Goal: Navigation & Orientation: Find specific page/section

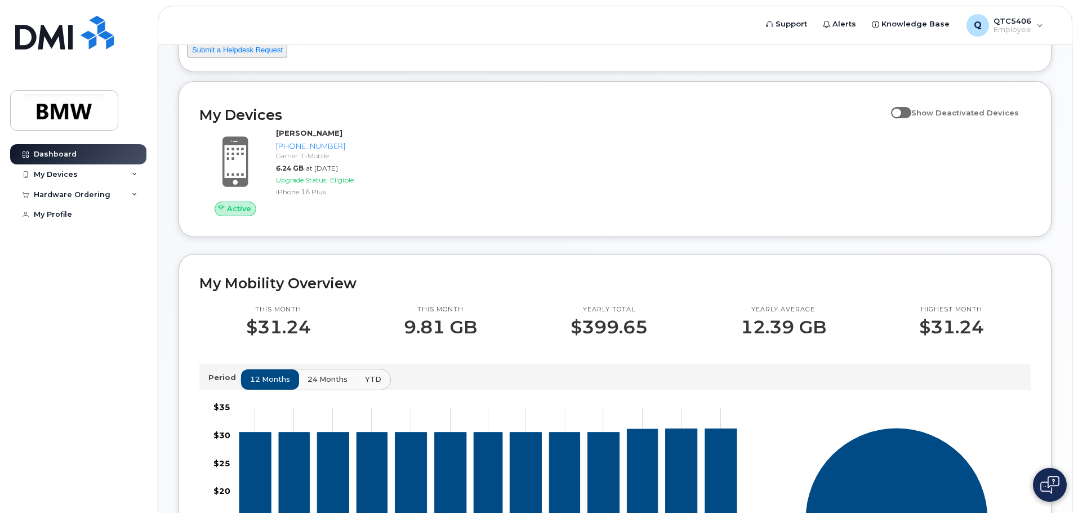
scroll to position [113, 0]
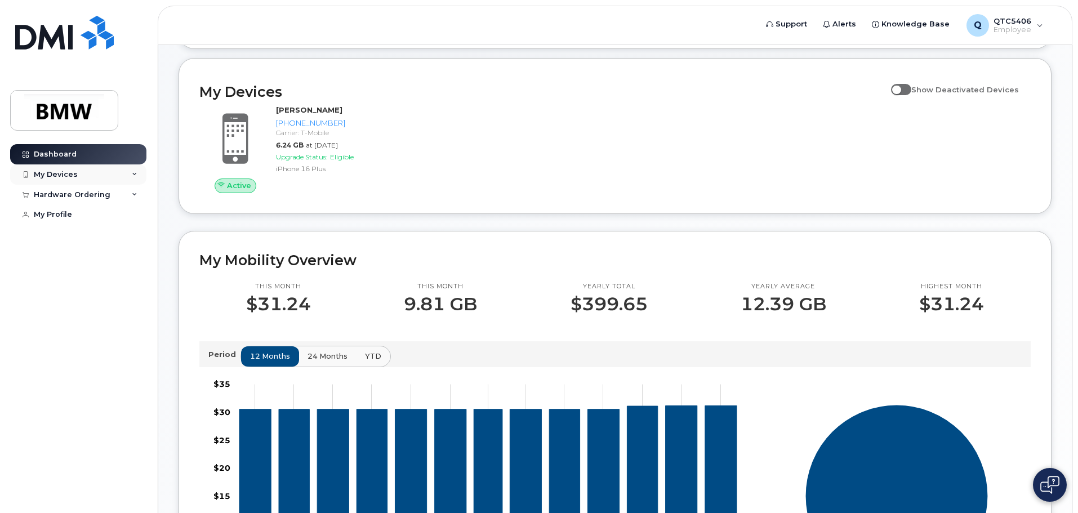
click at [134, 175] on icon at bounding box center [135, 175] width 6 height 6
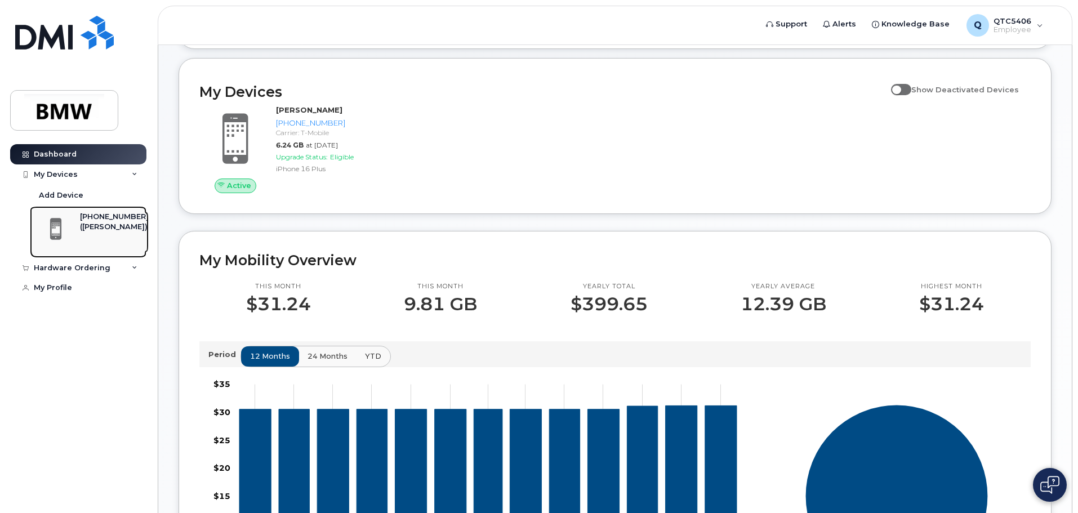
click at [106, 227] on div "([PERSON_NAME])" at bounding box center [114, 227] width 69 height 10
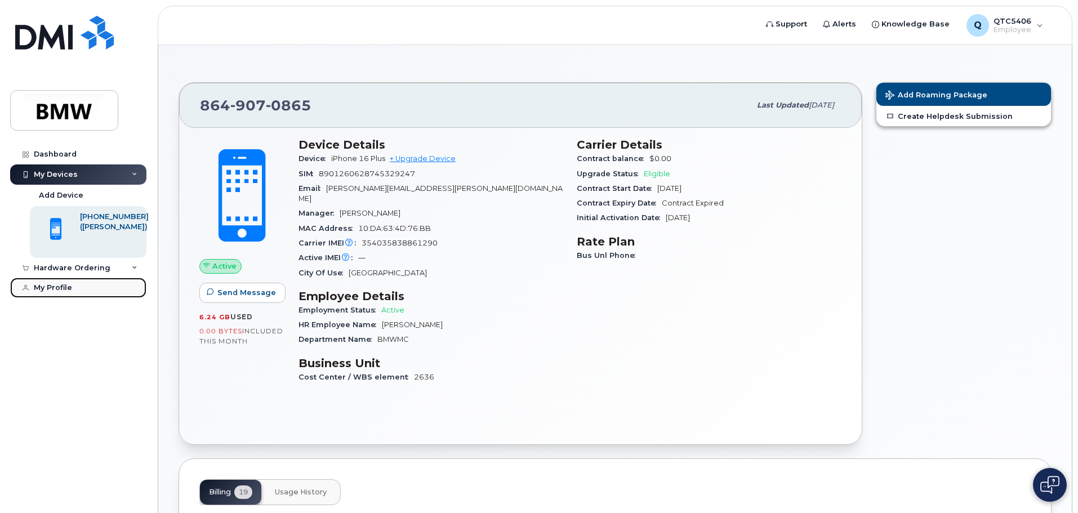
click at [41, 291] on div "My Profile" at bounding box center [53, 287] width 38 height 9
click at [1038, 24] on div "Q QTC5406 Employee" at bounding box center [1005, 25] width 92 height 23
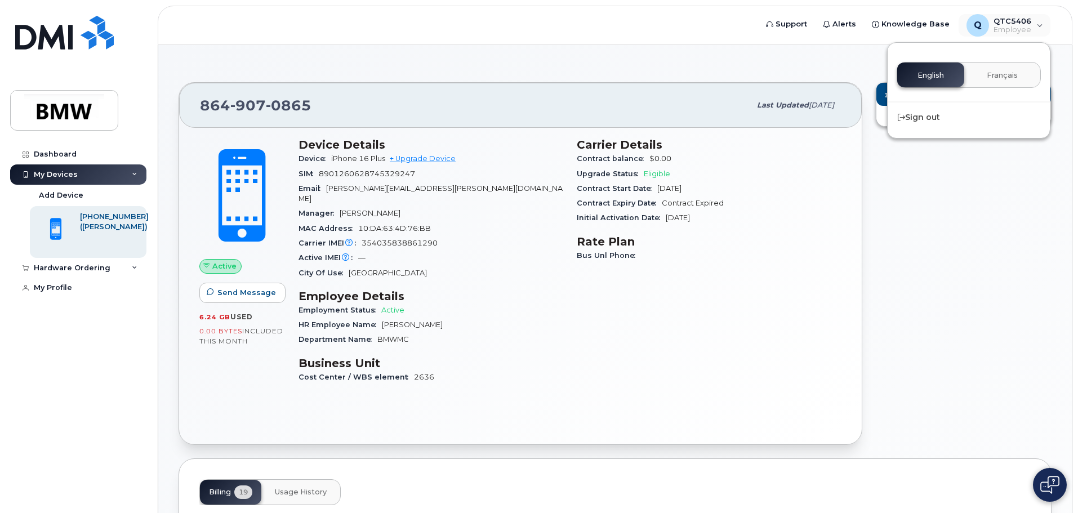
click at [929, 155] on div "Add Roaming Package Create Helpdesk Submission" at bounding box center [963, 264] width 189 height 376
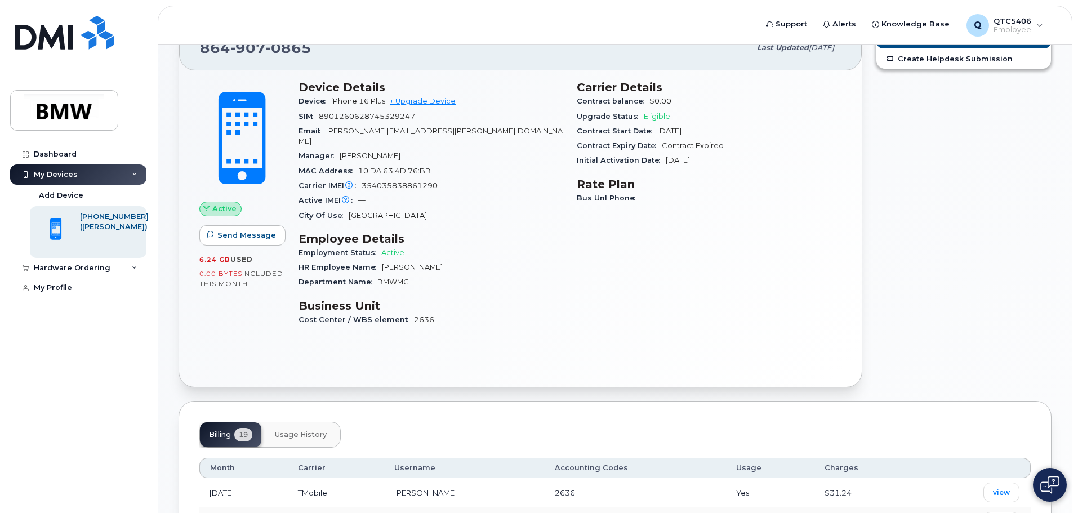
scroll to position [56, 0]
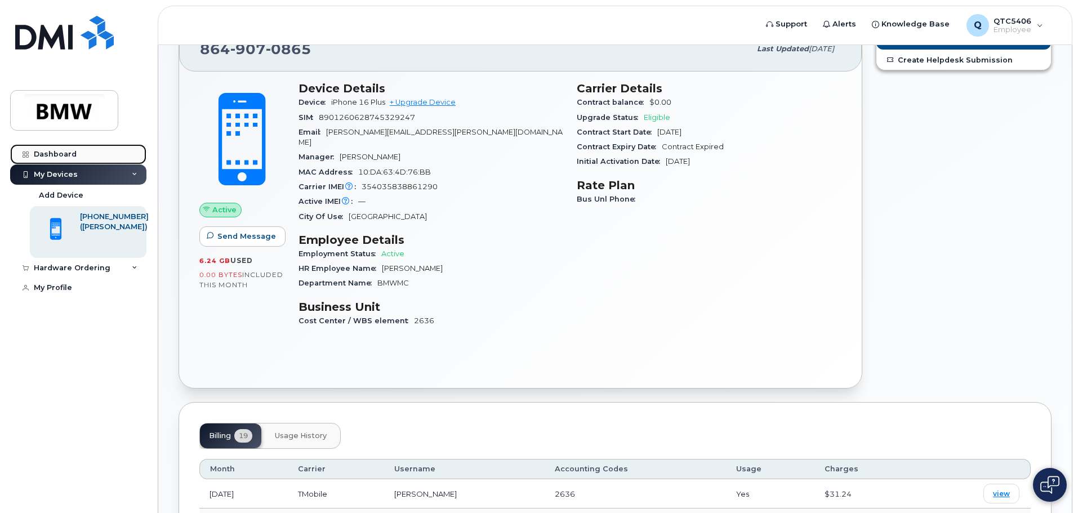
click at [47, 157] on div "Dashboard" at bounding box center [55, 154] width 43 height 9
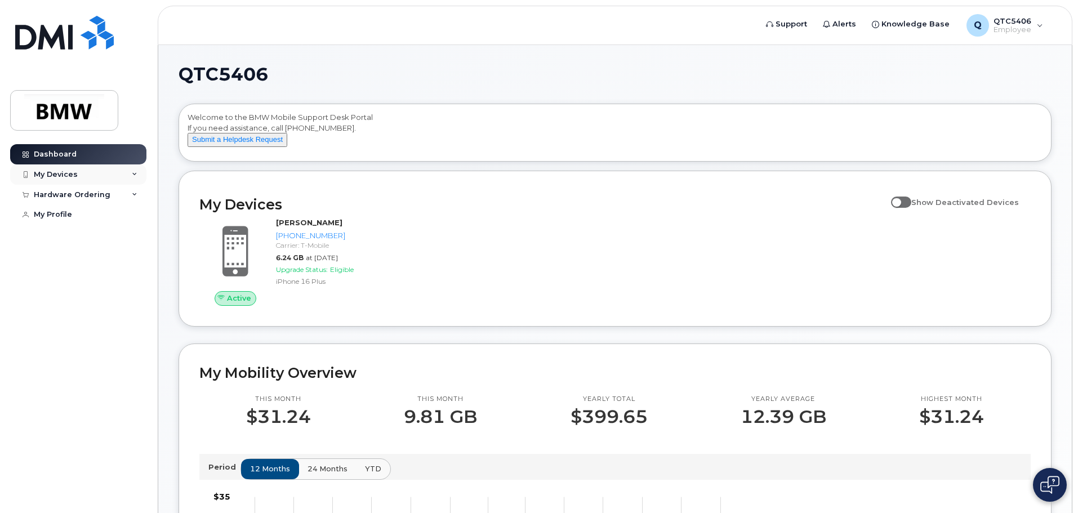
click at [133, 177] on icon at bounding box center [135, 175] width 6 height 6
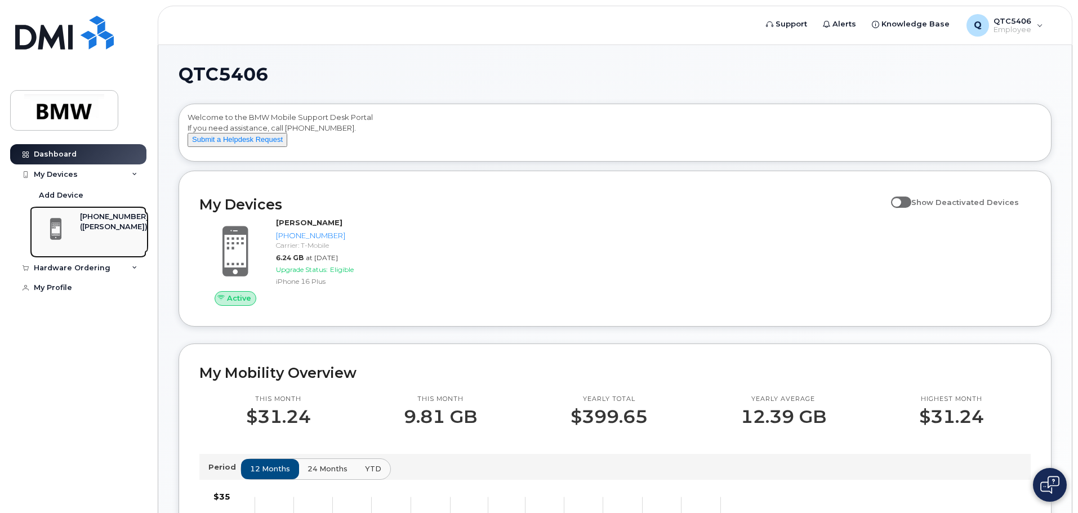
click at [95, 220] on div "[PHONE_NUMBER]" at bounding box center [114, 217] width 69 height 10
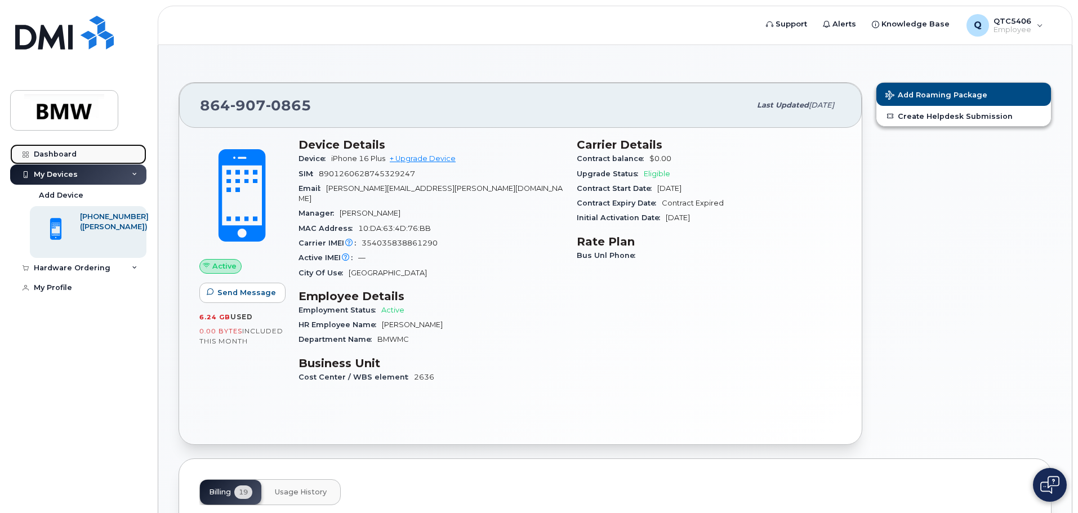
click at [70, 150] on div "Dashboard" at bounding box center [55, 154] width 43 height 9
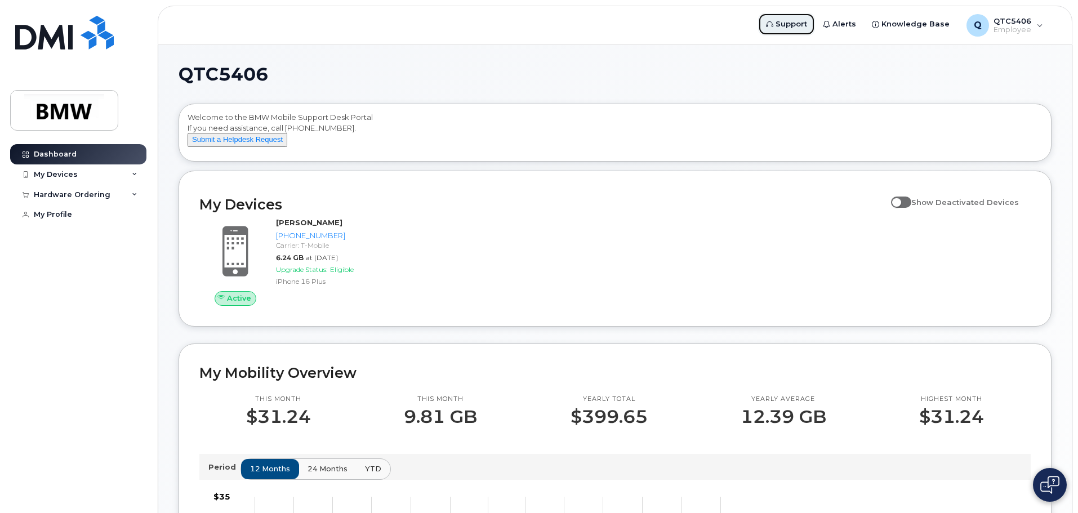
click at [805, 27] on span "Support" at bounding box center [792, 24] width 32 height 11
click at [1051, 493] on img at bounding box center [1050, 485] width 19 height 18
click at [1059, 490] on button at bounding box center [1050, 485] width 34 height 34
